Goal: Information Seeking & Learning: Learn about a topic

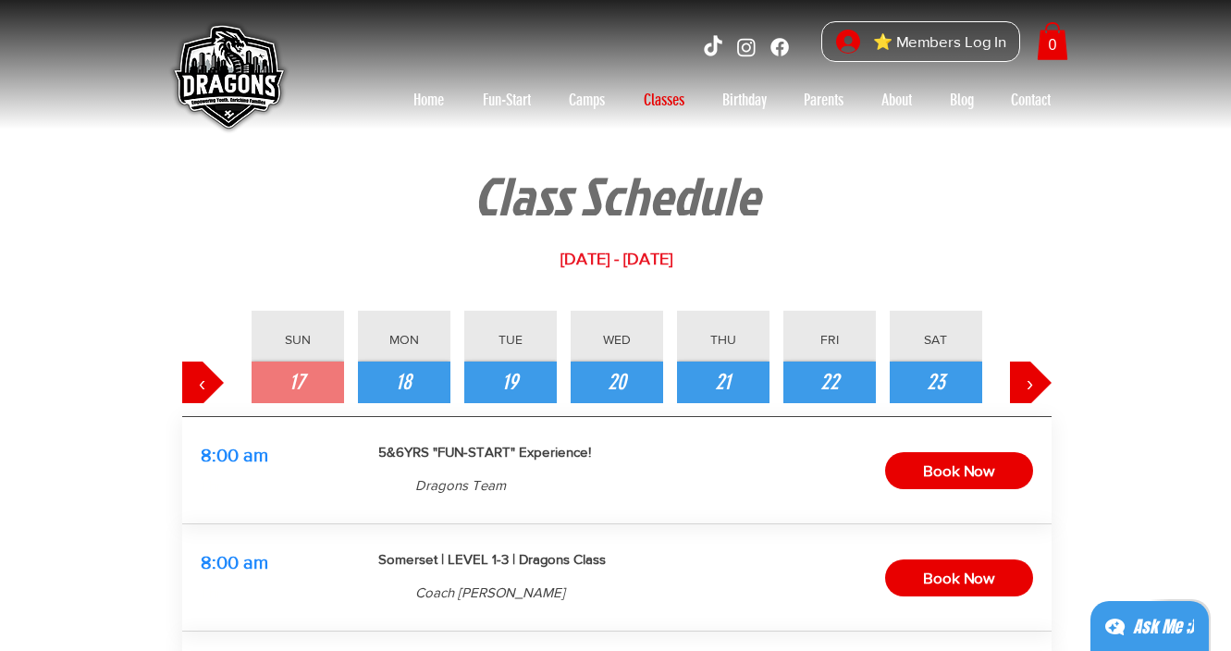
scroll to position [280, 0]
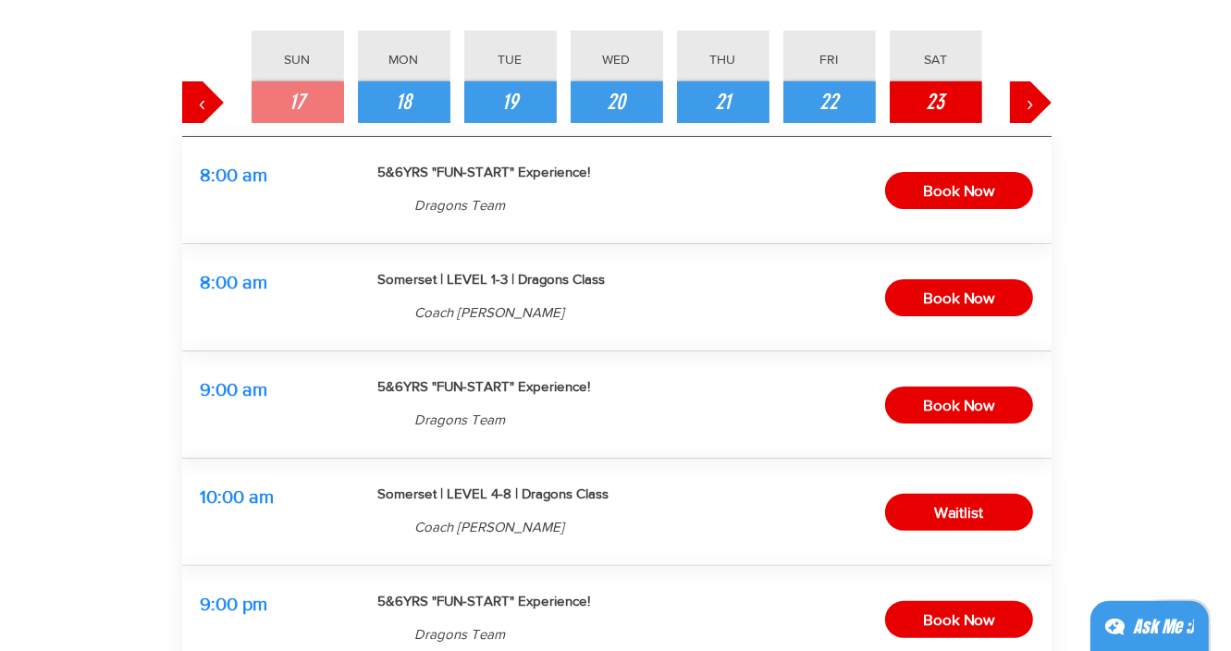
click at [948, 107] on button "23" at bounding box center [936, 102] width 93 height 42
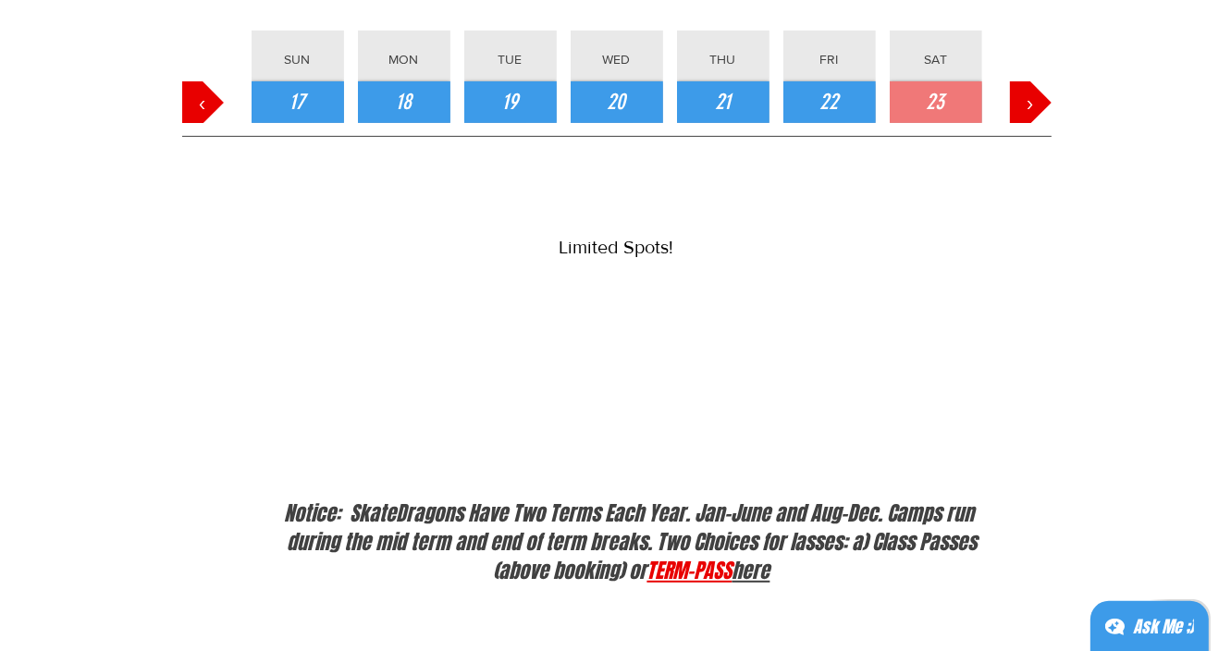
click at [650, 580] on link "TERM-PASS" at bounding box center [690, 571] width 85 height 30
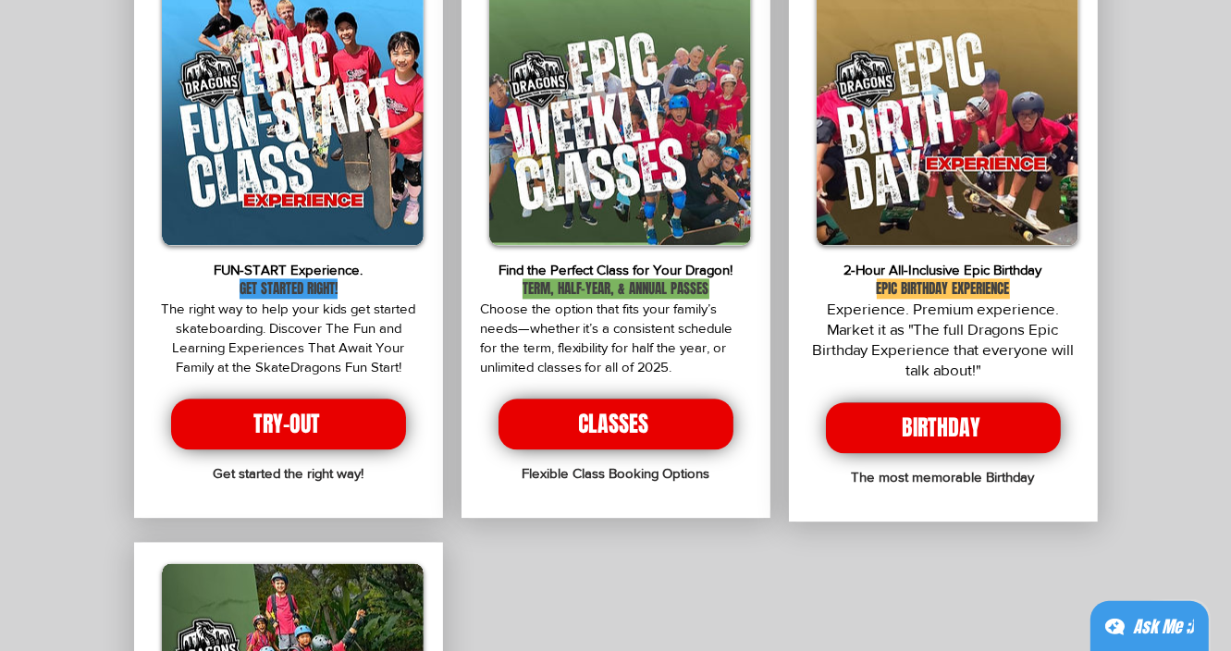
scroll to position [3521, 0]
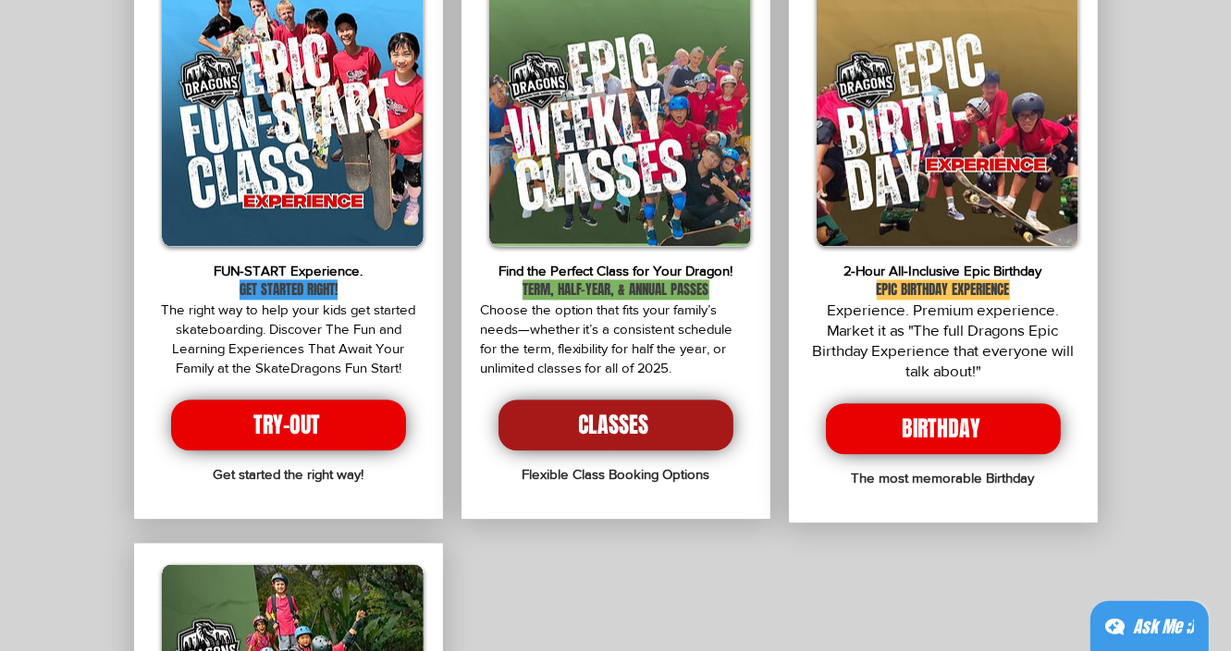
click at [655, 410] on span "CLASSES" at bounding box center [616, 426] width 235 height 51
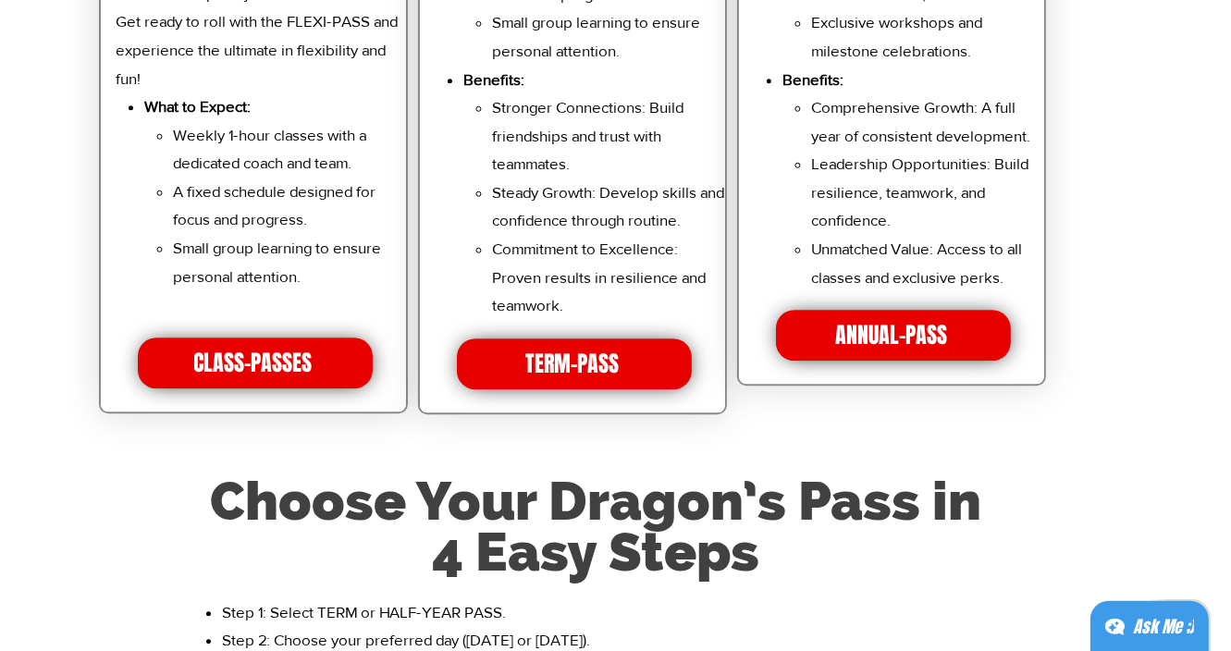
scroll to position [4356, 0]
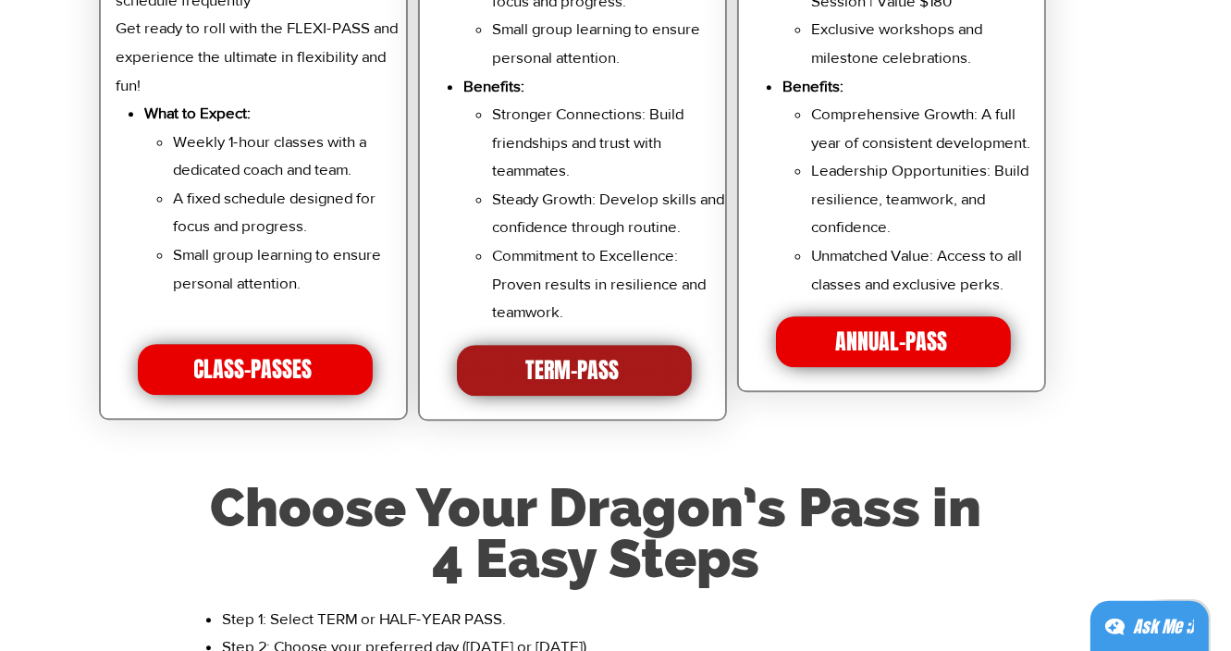
click at [623, 383] on span "TERM-PASS" at bounding box center [574, 370] width 235 height 51
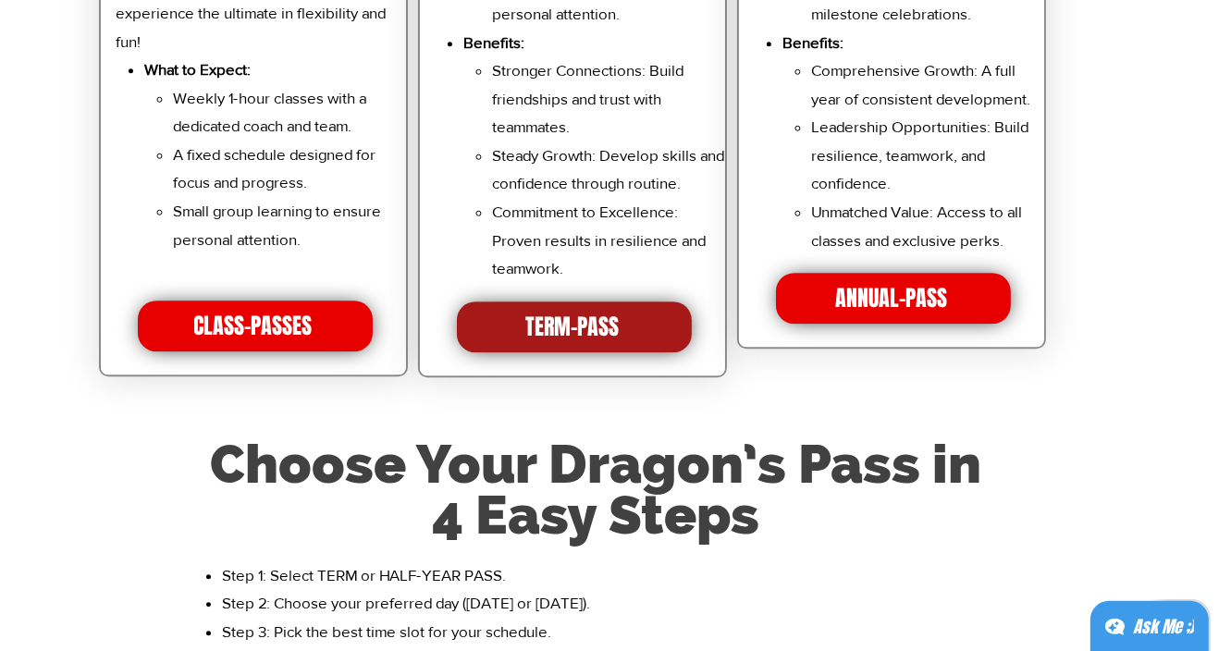
scroll to position [4406, 0]
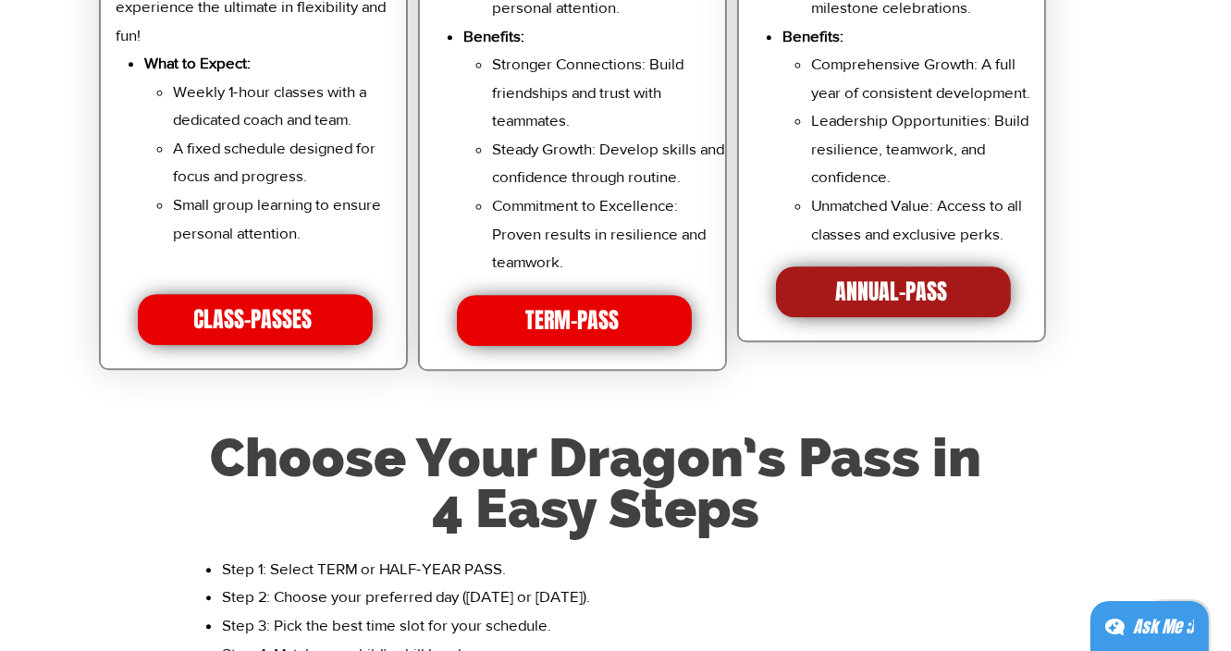
click at [819, 315] on span "ANNUAL-PASS" at bounding box center [893, 291] width 235 height 51
